Goal: Navigation & Orientation: Find specific page/section

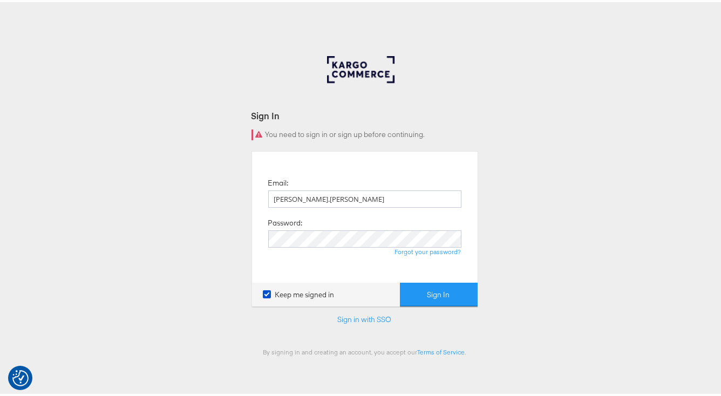
type input "[PERSON_NAME][EMAIL_ADDRESS][DOMAIN_NAME]"
click at [400, 281] on button "Sign In" at bounding box center [439, 293] width 78 height 24
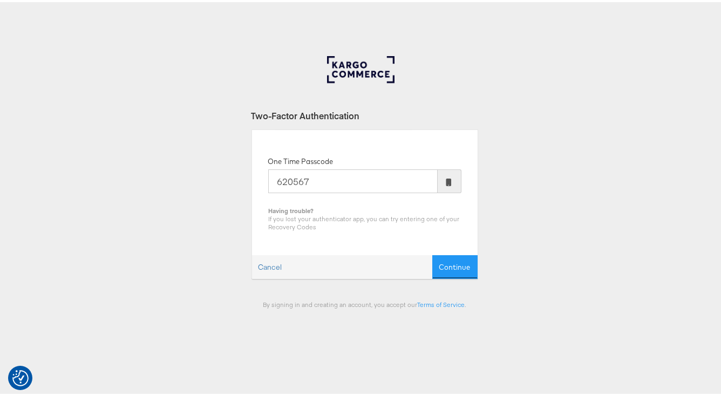
type input "620567"
click at [432, 253] on button "Continue" at bounding box center [454, 265] width 45 height 24
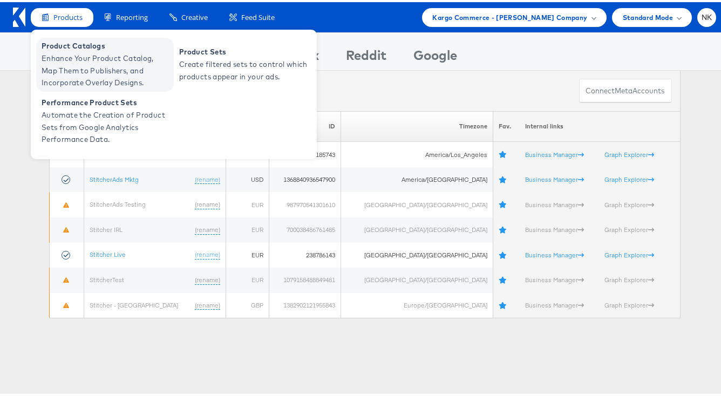
click at [67, 49] on span "Product Catalogs" at bounding box center [107, 44] width 130 height 12
